Goal: Obtain resource: Obtain resource

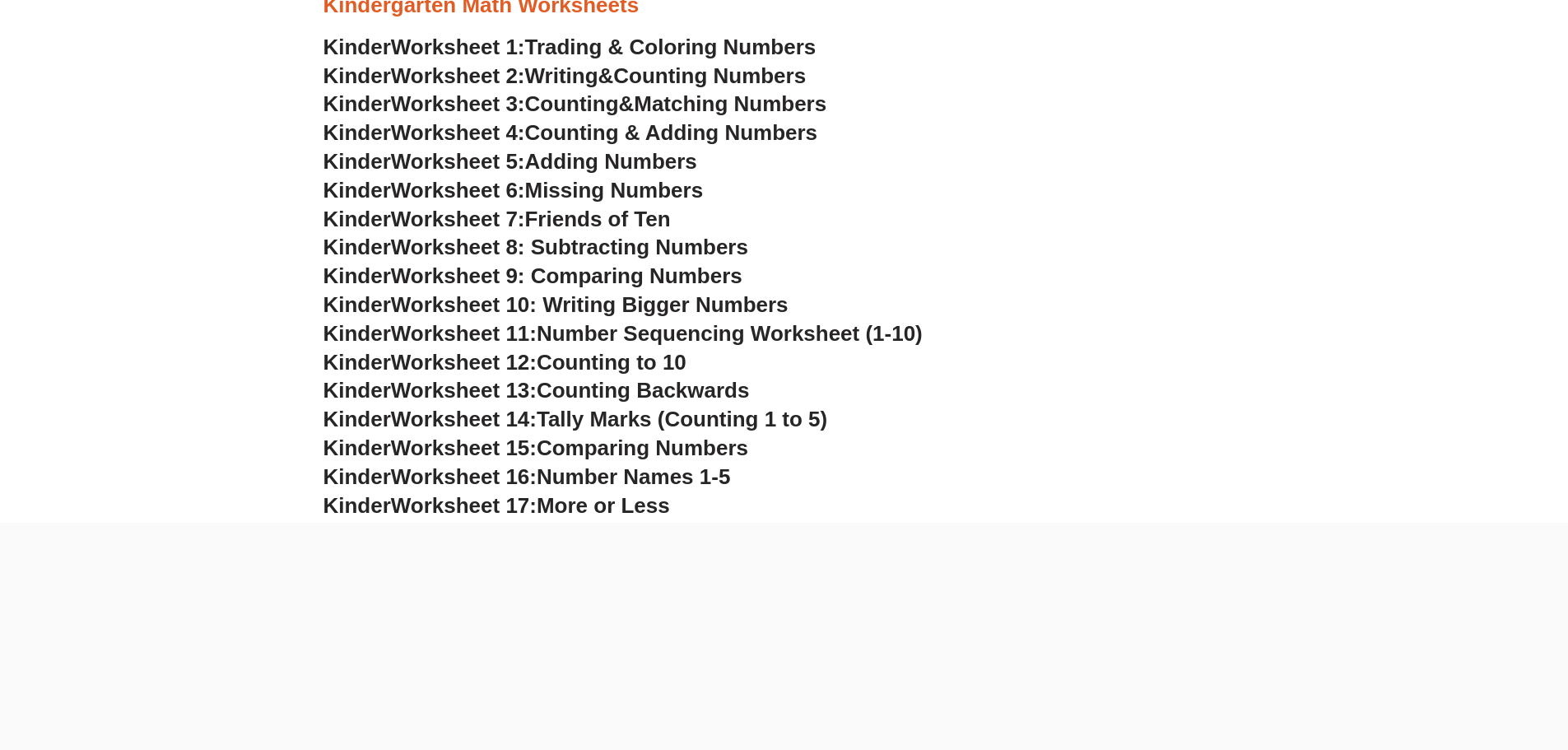
scroll to position [740, 0]
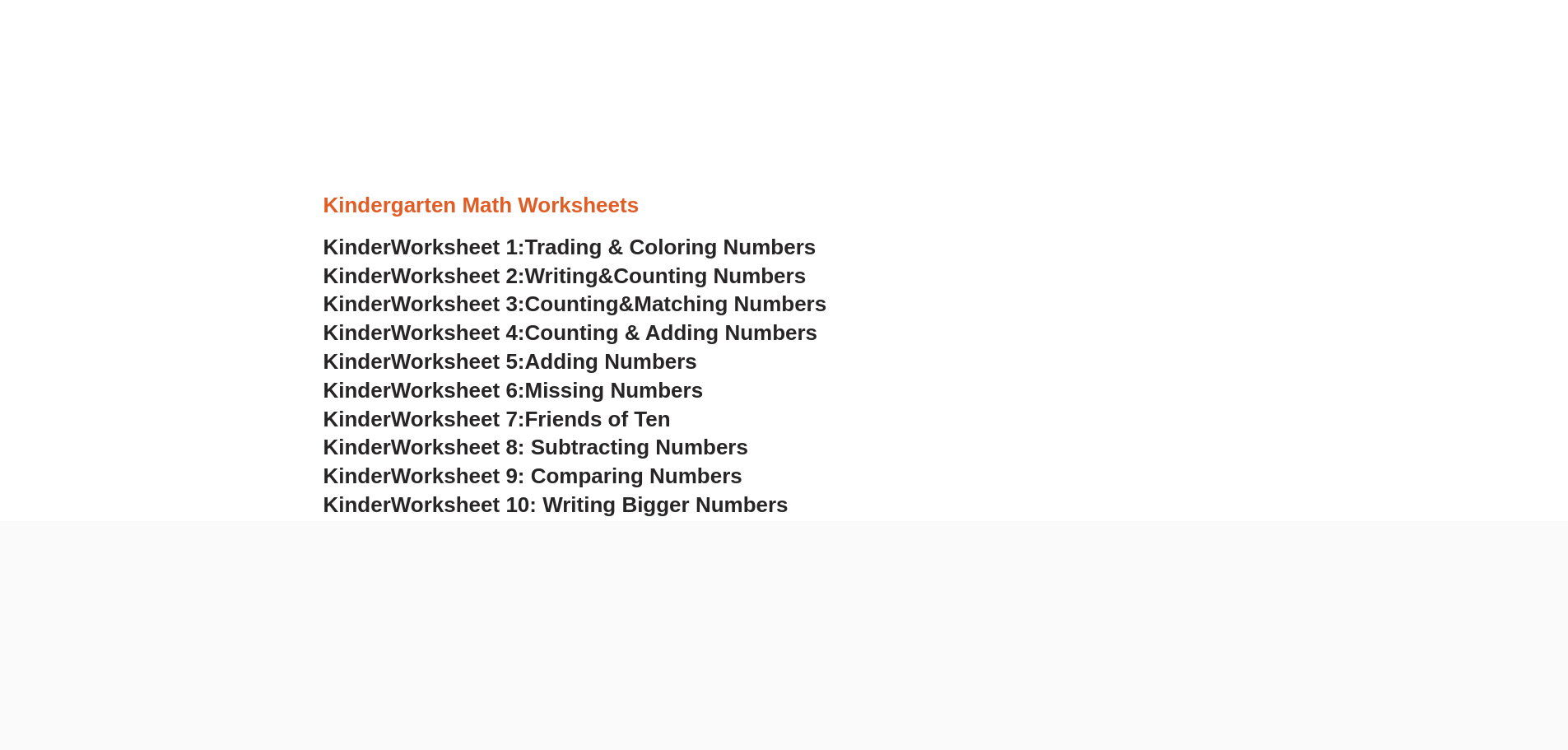
click at [563, 244] on span "Trading & Coloring Numbers" at bounding box center [670, 247] width 292 height 25
click at [453, 277] on span "Worksheet 2:" at bounding box center [458, 276] width 134 height 25
click at [575, 228] on div at bounding box center [785, 227] width 922 height 12
click at [573, 236] on span "Trading & Coloring Numbers" at bounding box center [670, 247] width 292 height 25
click at [619, 303] on span "Counting" at bounding box center [572, 304] width 94 height 25
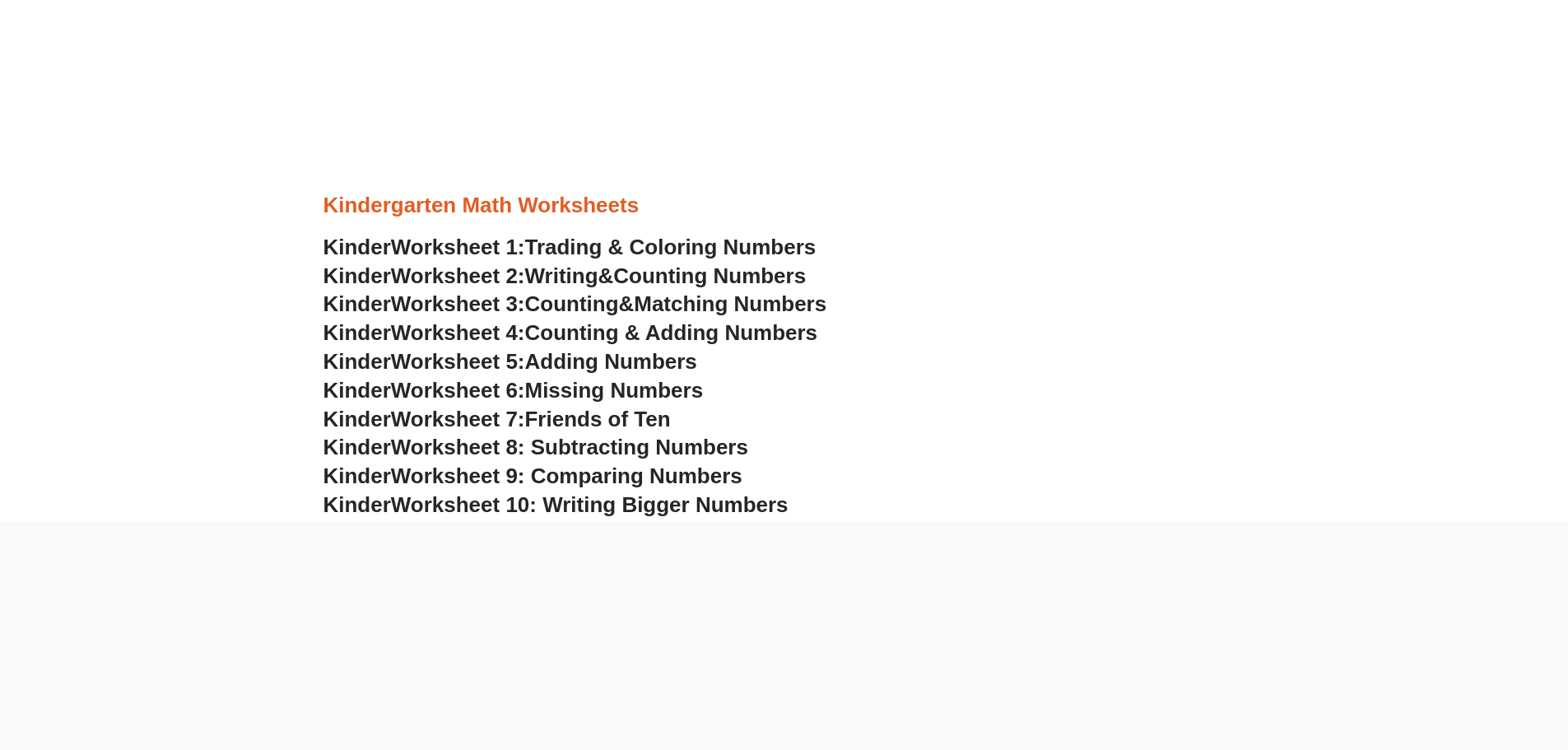
click at [692, 332] on span "Counting & Adding Numbers" at bounding box center [671, 332] width 293 height 25
click at [627, 354] on span "Adding Numbers" at bounding box center [611, 362] width 172 height 25
click at [576, 388] on span "Missing Numbers" at bounding box center [614, 390] width 178 height 25
click at [597, 423] on span "Friends of Ten" at bounding box center [598, 419] width 145 height 25
click at [596, 454] on span "Worksheet 8: Subtracting Numbers" at bounding box center [569, 447] width 357 height 25
